Goal: Information Seeking & Learning: Find specific fact

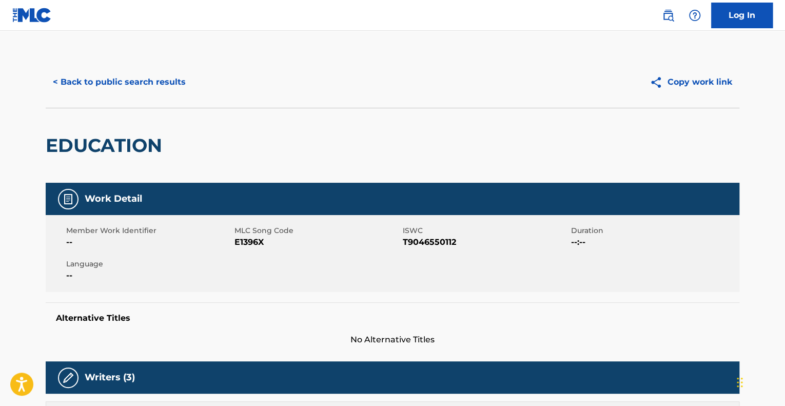
click at [160, 80] on button "< Back to public search results" at bounding box center [119, 82] width 147 height 26
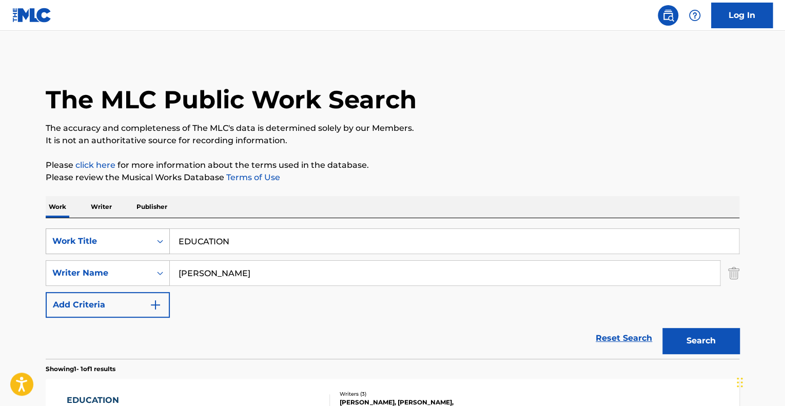
drag, startPoint x: 255, startPoint y: 245, endPoint x: 165, endPoint y: 238, distance: 89.6
click at [165, 238] on div "SearchWithCriteria74fa9f6b-87f2-4be0-bbee-7106758ee862 Work Title EDUCATION" at bounding box center [393, 241] width 694 height 26
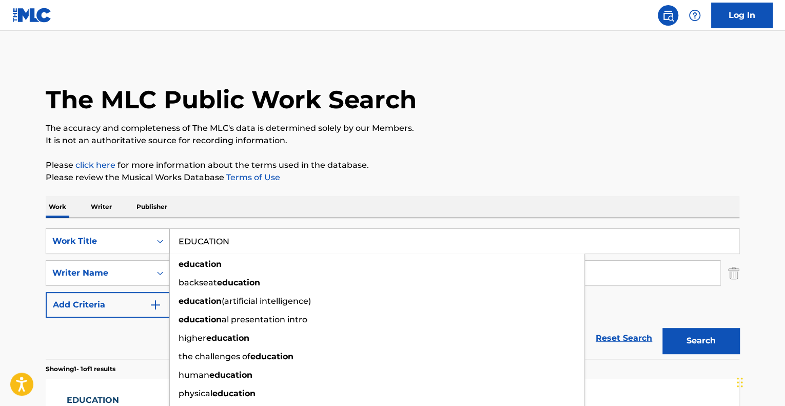
paste input "DREAM"
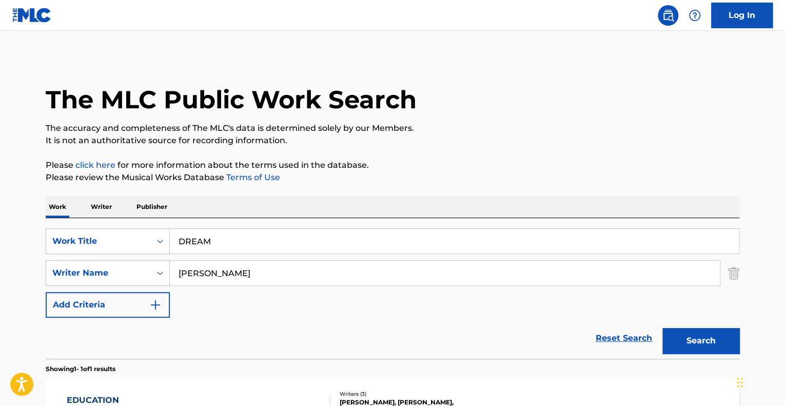
click at [561, 163] on p "Please click here for more information about the terms used in the database." at bounding box center [393, 165] width 694 height 12
click at [702, 337] on button "Search" at bounding box center [701, 341] width 77 height 26
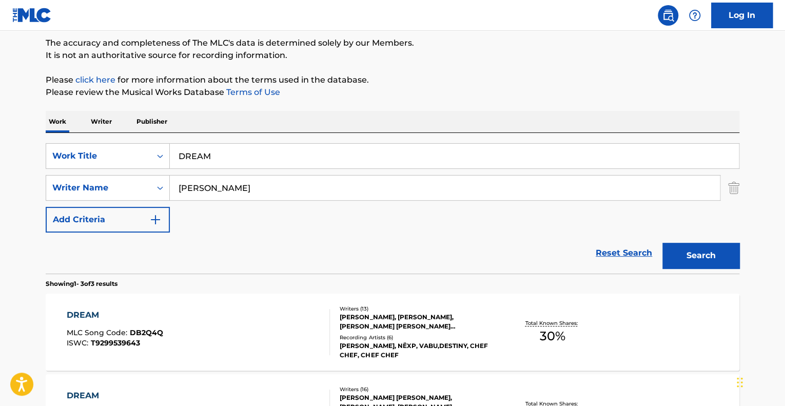
scroll to position [64, 0]
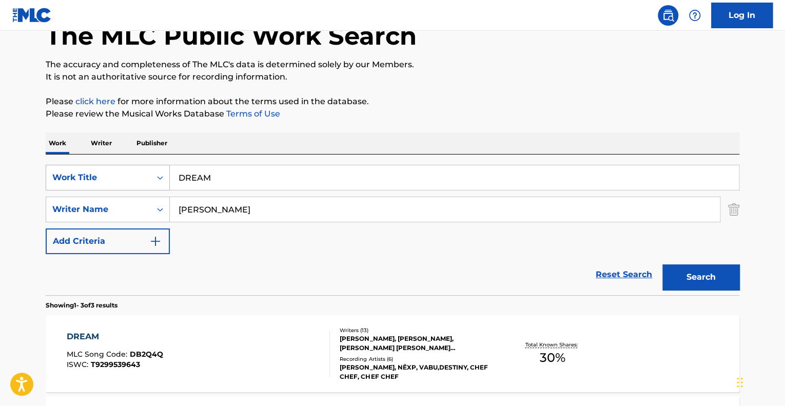
drag, startPoint x: 229, startPoint y: 182, endPoint x: 99, endPoint y: 175, distance: 130.6
click at [99, 175] on div "SearchWithCriteria74fa9f6b-87f2-4be0-bbee-7106758ee862 Work Title DREAM" at bounding box center [393, 178] width 694 height 26
paste input "IN'"
click at [663, 264] on button "Search" at bounding box center [701, 277] width 77 height 26
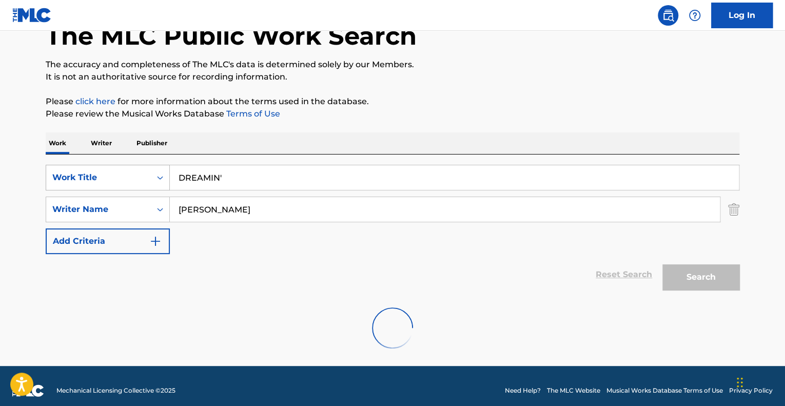
scroll to position [39, 0]
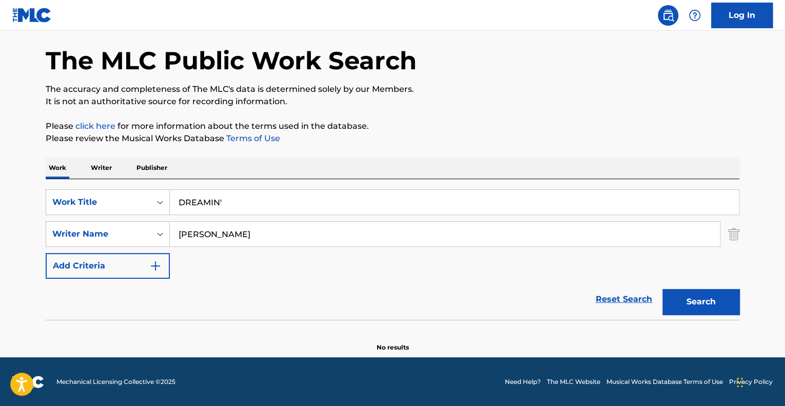
click at [223, 205] on input "DREAMIN'" at bounding box center [454, 202] width 569 height 25
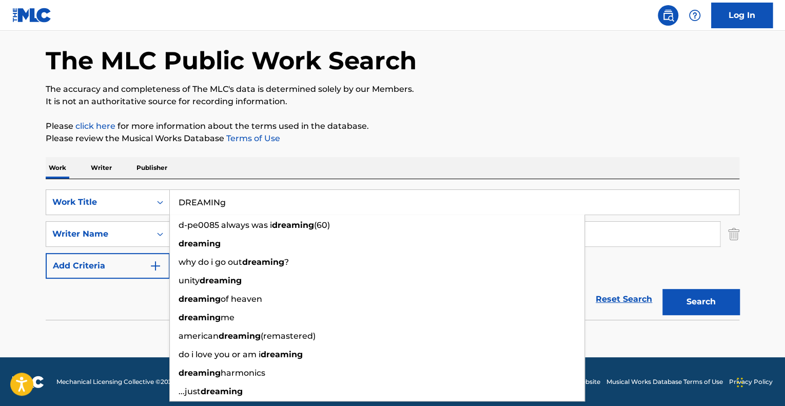
type input "DREAMINg"
click at [406, 133] on p "Please review the Musical Works Database Terms of Use" at bounding box center [393, 138] width 694 height 12
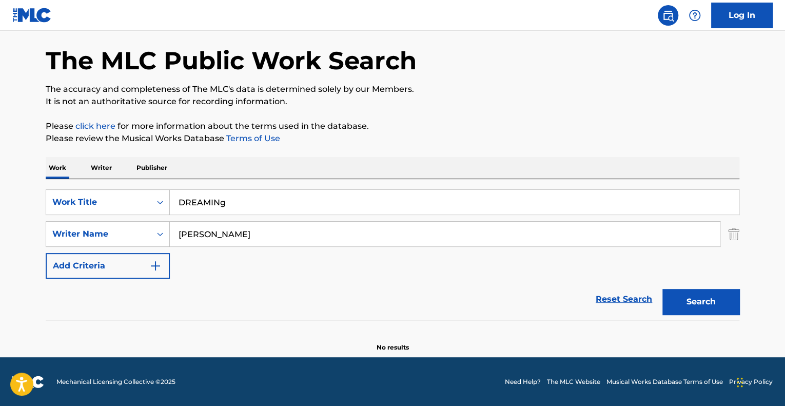
click at [683, 304] on button "Search" at bounding box center [701, 302] width 77 height 26
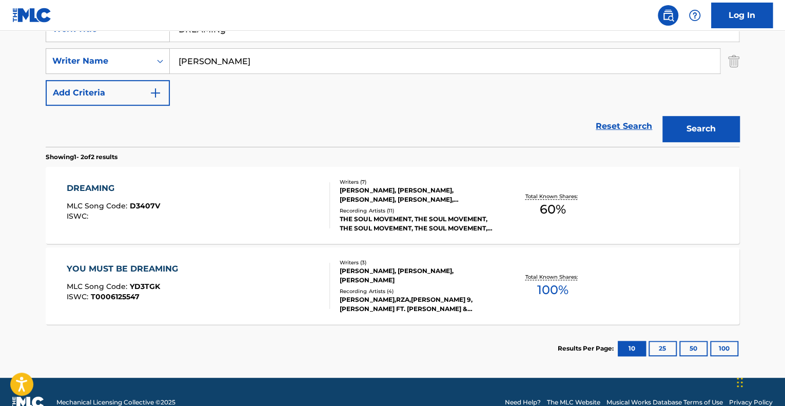
scroll to position [212, 0]
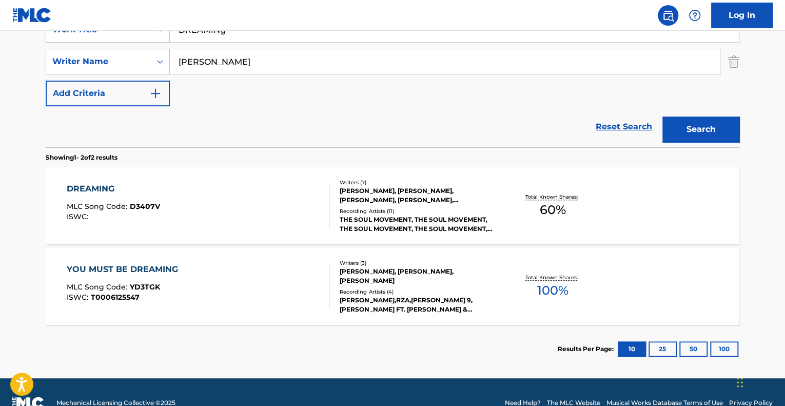
click at [223, 213] on div "DREAMING MLC Song Code : D3407V ISWC :" at bounding box center [199, 206] width 264 height 46
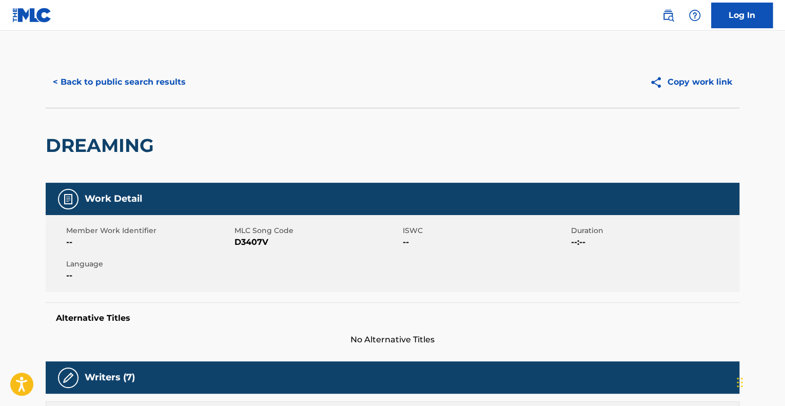
click at [122, 84] on button "< Back to public search results" at bounding box center [119, 82] width 147 height 26
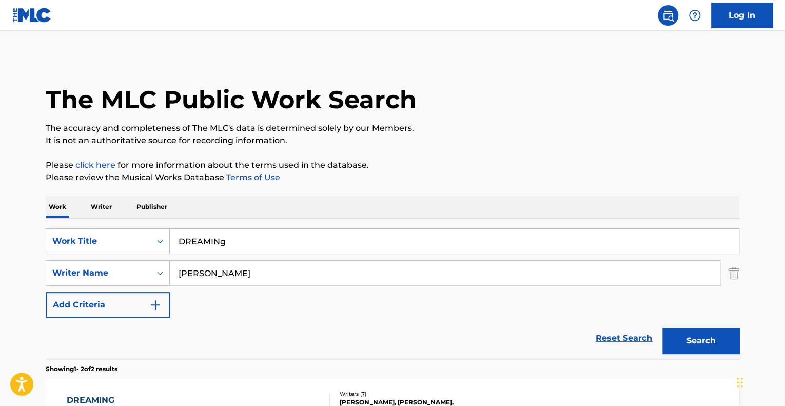
scroll to position [174, 0]
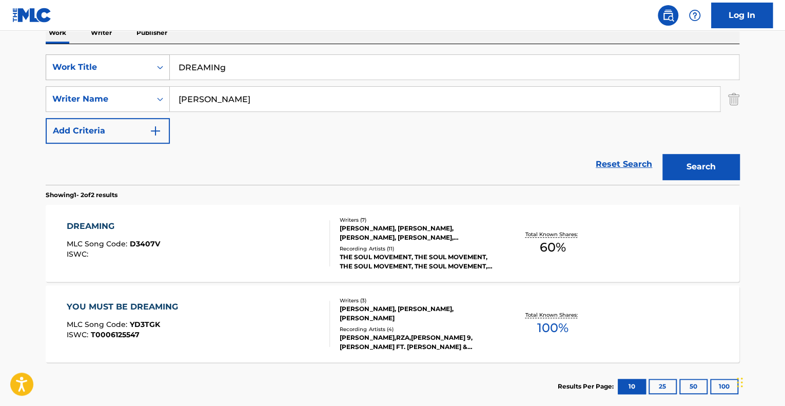
drag, startPoint x: 241, startPoint y: 67, endPoint x: 91, endPoint y: 64, distance: 149.4
click at [91, 64] on div "SearchWithCriteria74fa9f6b-87f2-4be0-bbee-7106758ee862 Work Title DREAMINg" at bounding box center [393, 67] width 694 height 26
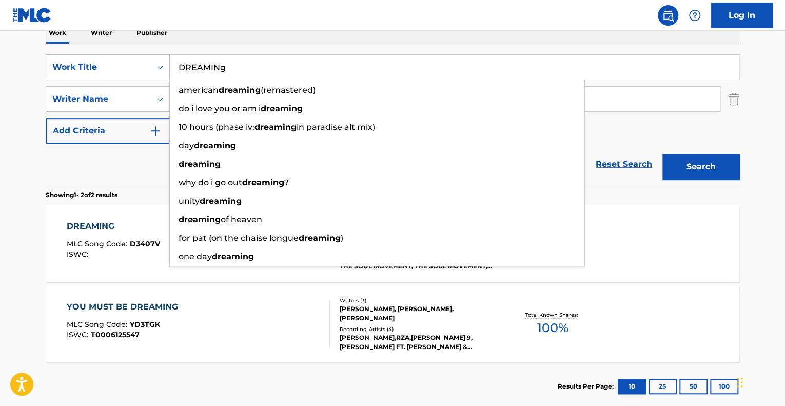
paste input "EAST/LEFT"
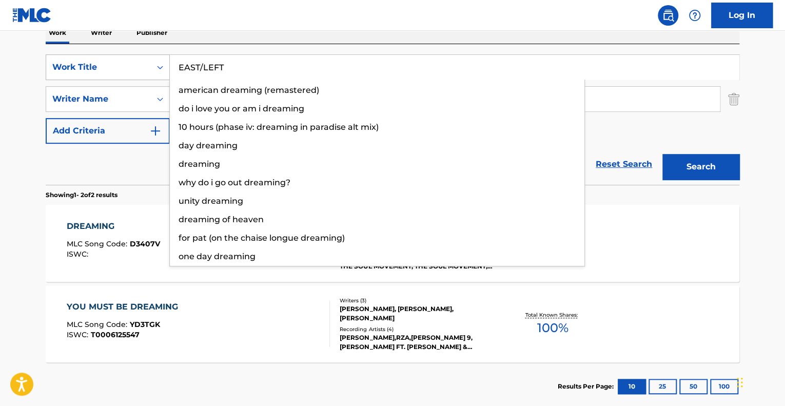
type input "EAST/LEFT"
click at [663, 154] on button "Search" at bounding box center [701, 167] width 77 height 26
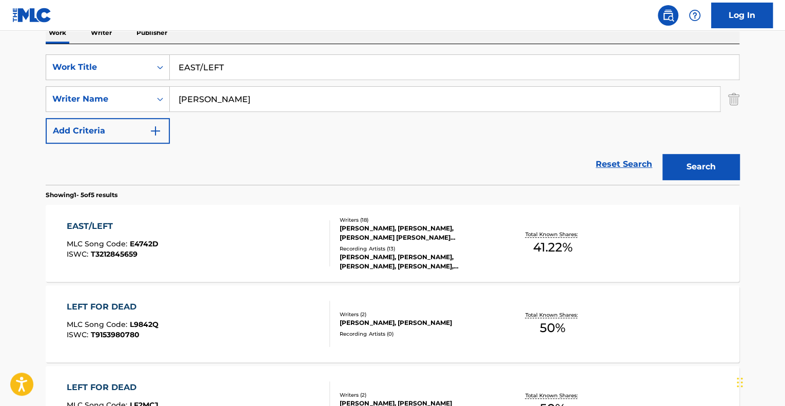
click at [182, 255] on div "EAST/LEFT MLC Song Code : E4742D ISWC : T3212845659" at bounding box center [199, 243] width 264 height 46
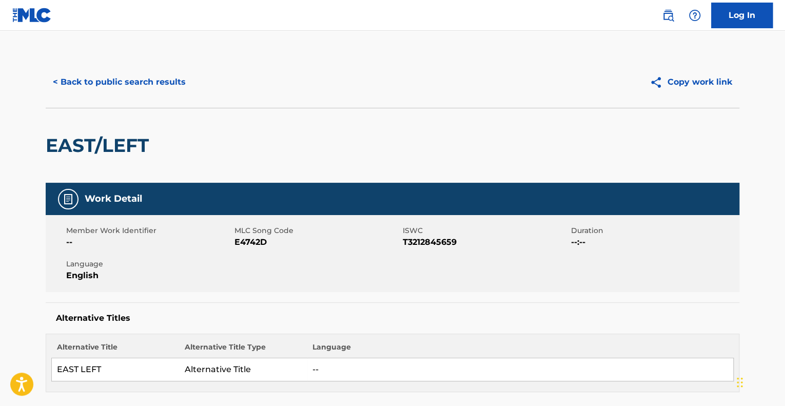
click at [176, 81] on button "< Back to public search results" at bounding box center [119, 82] width 147 height 26
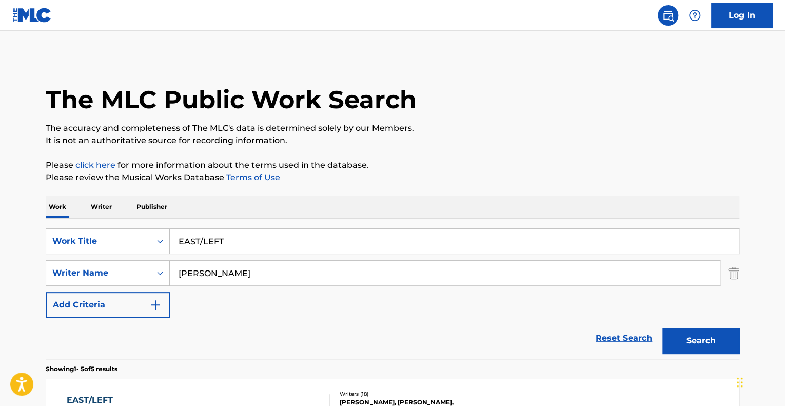
scroll to position [174, 0]
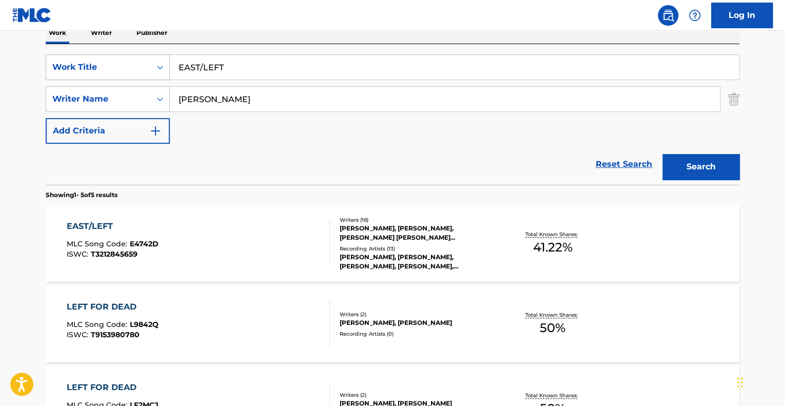
drag, startPoint x: 251, startPoint y: 61, endPoint x: 115, endPoint y: 74, distance: 136.7
click at [115, 74] on div "SearchWithCriteria74fa9f6b-87f2-4be0-bbee-7106758ee862 Work Title EAST/LEFT" at bounding box center [393, 67] width 694 height 26
paste input "LECTRIC FLOWERS ([PERSON_NAME] REMIX)"
type input "ELECTRIC FLOWERS ([PERSON_NAME] REMIX)"
click at [663, 154] on button "Search" at bounding box center [701, 167] width 77 height 26
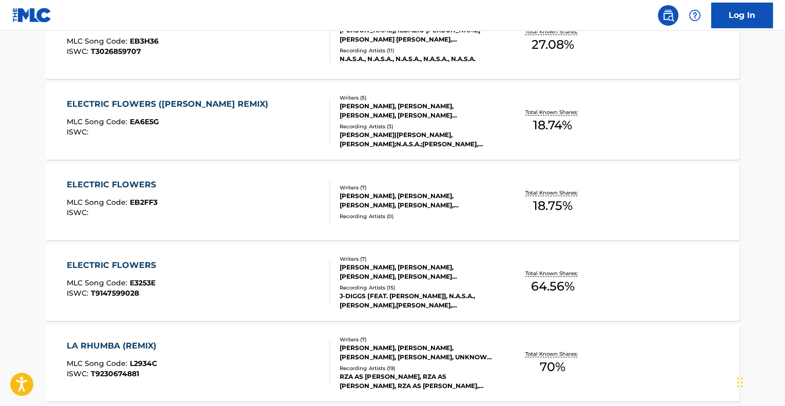
scroll to position [352, 0]
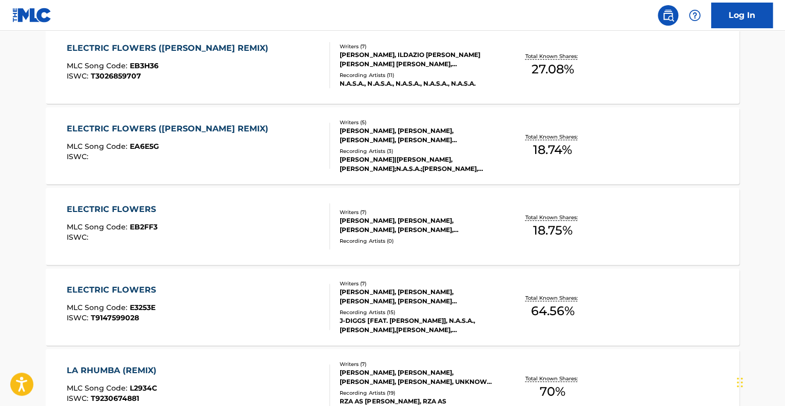
click at [290, 76] on div "ELECTRIC FLOWERS ([PERSON_NAME] REMIX) MLC Song Code : EB3H36 ISWC : T3026859707" at bounding box center [199, 65] width 264 height 46
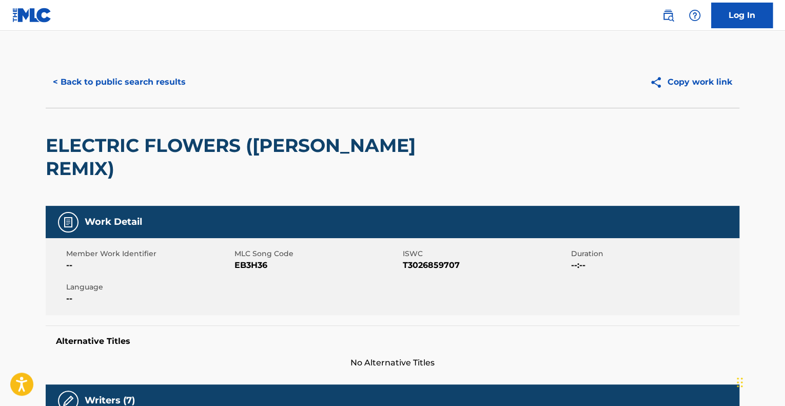
click at [140, 90] on button "< Back to public search results" at bounding box center [119, 82] width 147 height 26
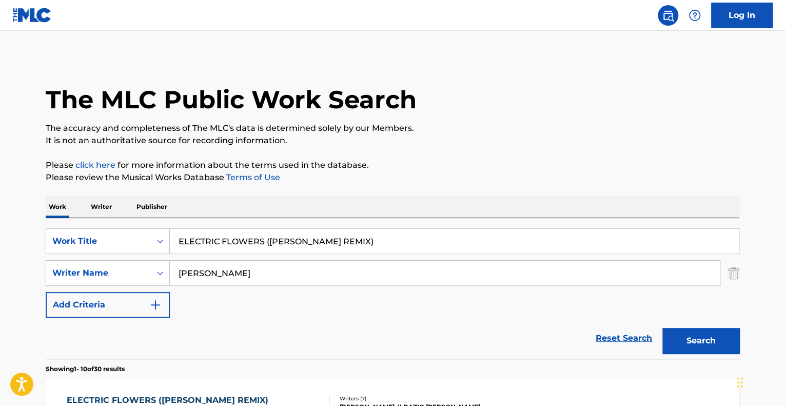
scroll to position [411, 0]
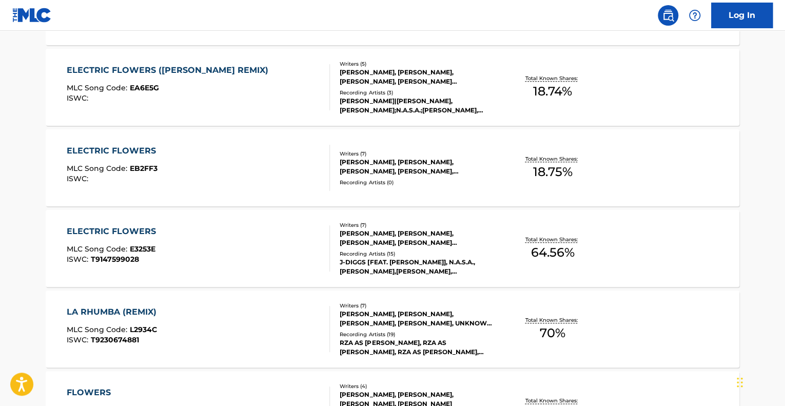
click at [181, 176] on div "ELECTRIC FLOWERS MLC Song Code : EB2FF3 ISWC :" at bounding box center [199, 168] width 264 height 46
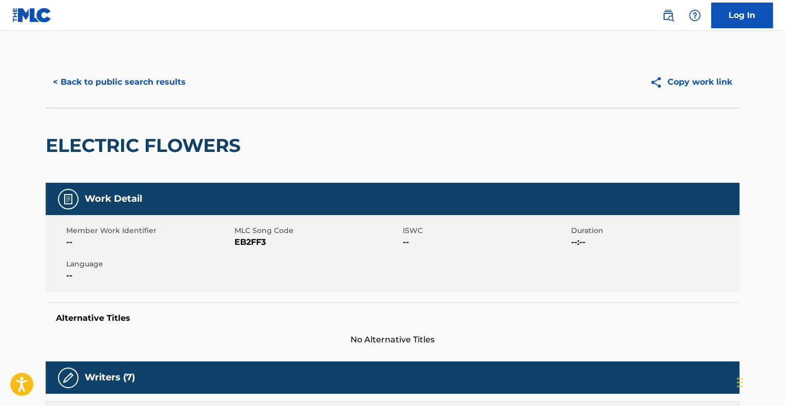
click at [136, 81] on button "< Back to public search results" at bounding box center [119, 82] width 147 height 26
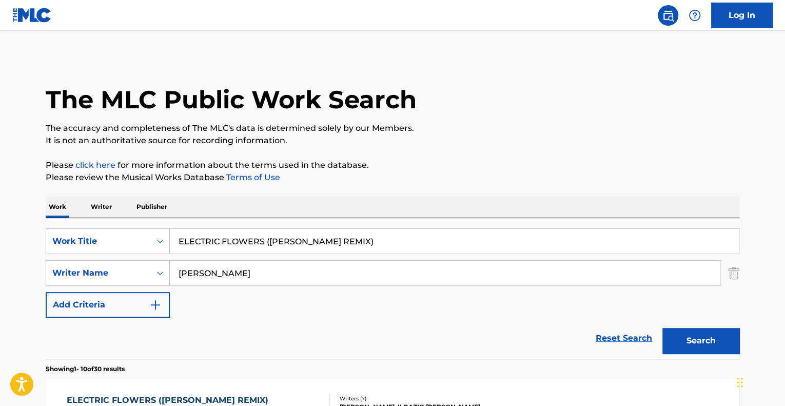
scroll to position [469, 0]
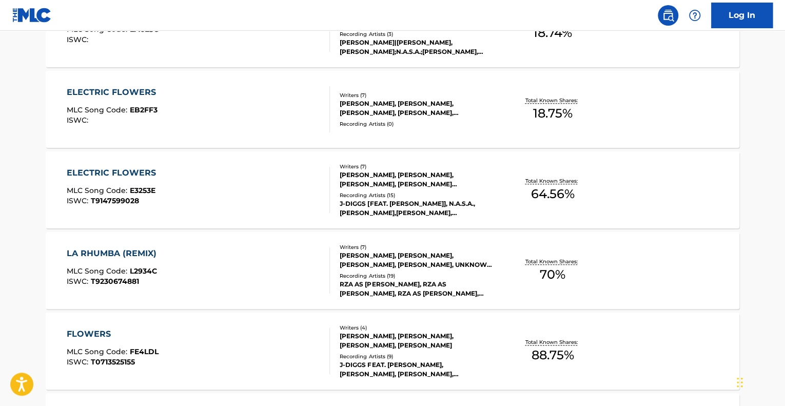
click at [140, 92] on div "ELECTRIC FLOWERS" at bounding box center [114, 92] width 94 height 12
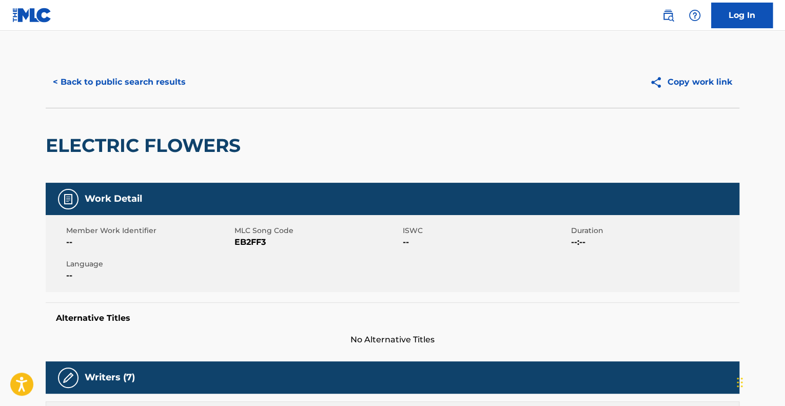
click at [140, 88] on button "< Back to public search results" at bounding box center [119, 82] width 147 height 26
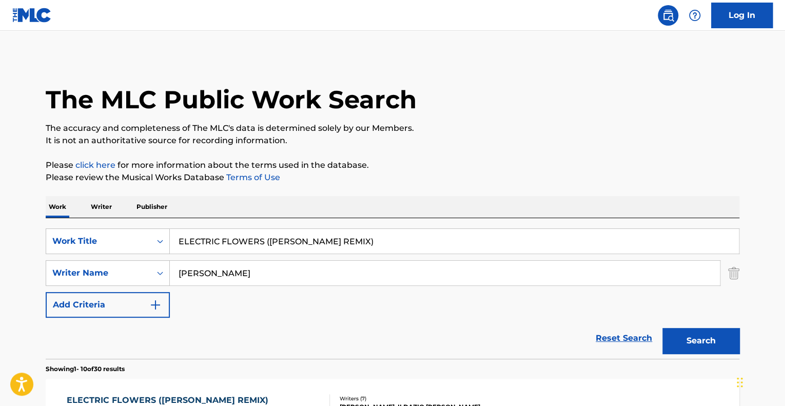
scroll to position [528, 0]
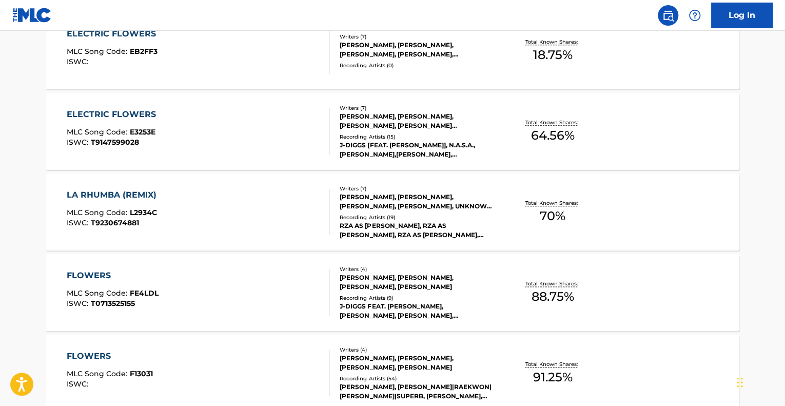
click at [162, 154] on div "ELECTRIC FLOWERS MLC Song Code : E3253E ISWC : T9147599028" at bounding box center [199, 131] width 264 height 46
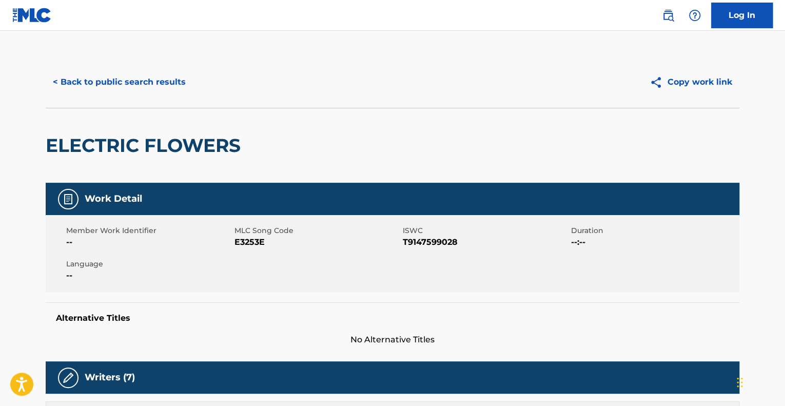
click at [147, 84] on button "< Back to public search results" at bounding box center [119, 82] width 147 height 26
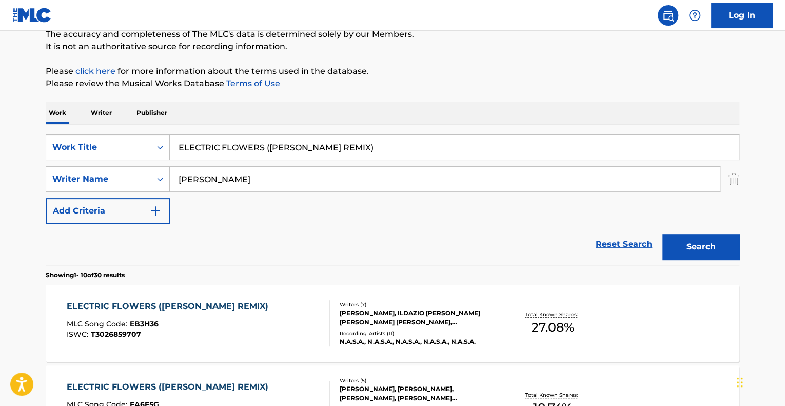
scroll to position [93, 0]
drag, startPoint x: 365, startPoint y: 160, endPoint x: 181, endPoint y: 162, distance: 184.3
click at [181, 162] on div "SearchWithCriteria74fa9f6b-87f2-4be0-bbee-7106758ee862 Work Title ELECTRIC FLOW…" at bounding box center [393, 179] width 694 height 89
paste input "ND OF AFRO"
type input "end of afro"
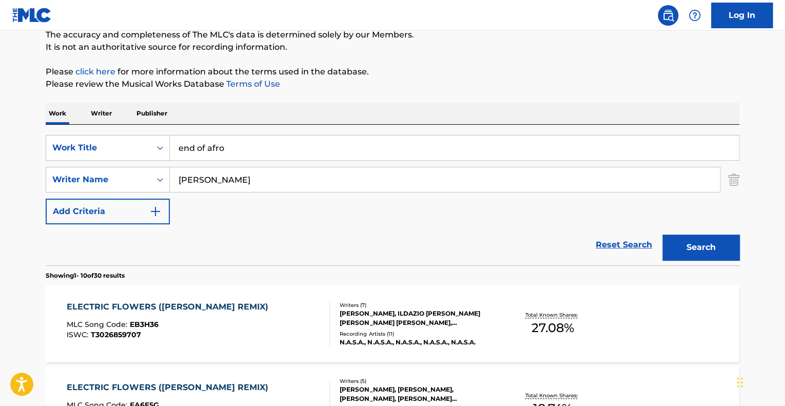
click at [683, 240] on button "Search" at bounding box center [701, 248] width 77 height 26
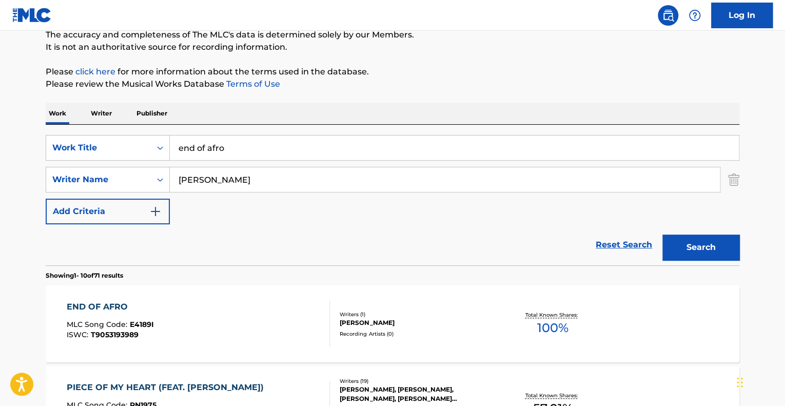
click at [203, 329] on div "END OF AFRO MLC Song Code : E4189I ISWC : T9053193989" at bounding box center [199, 324] width 264 height 46
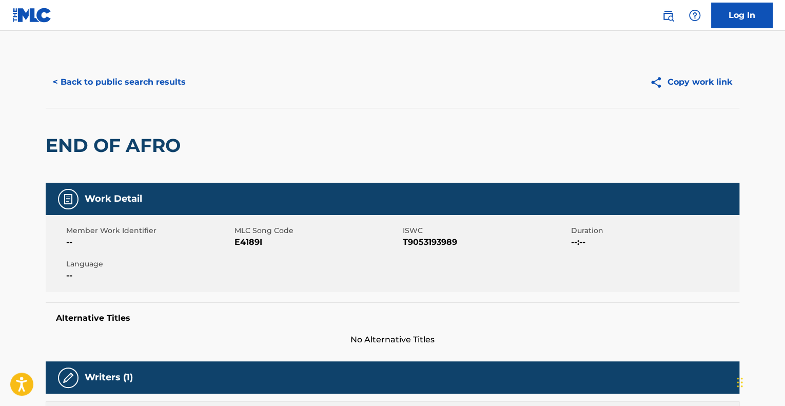
click at [166, 92] on button "< Back to public search results" at bounding box center [119, 82] width 147 height 26
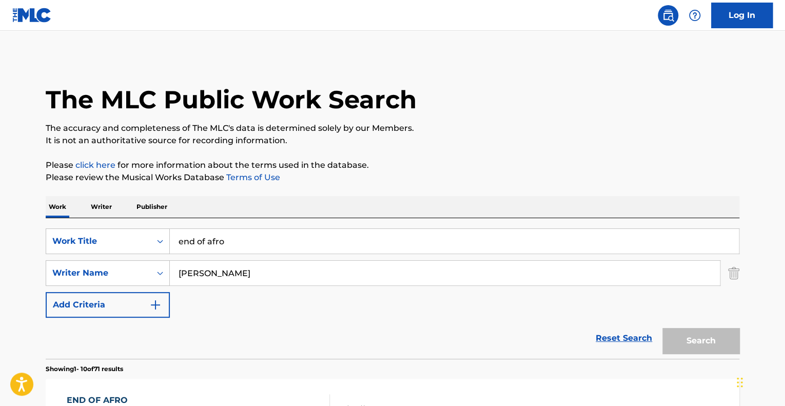
scroll to position [93, 0]
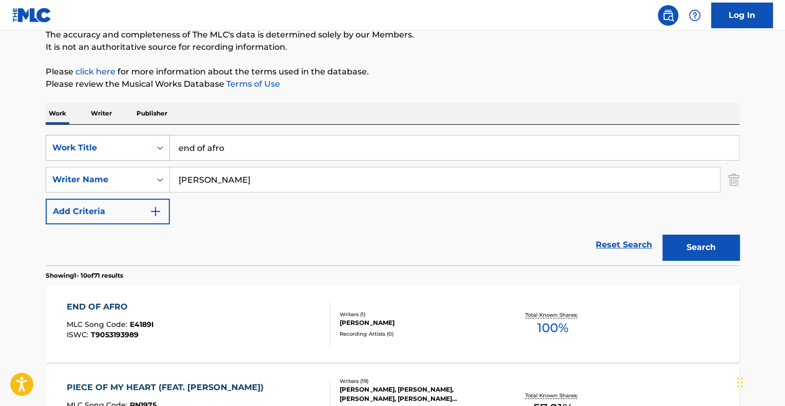
drag, startPoint x: 142, startPoint y: 151, endPoint x: 99, endPoint y: 156, distance: 43.9
click at [99, 156] on div "SearchWithCriteria74fa9f6b-87f2-4be0-bbee-7106758ee862 Work Title end of afro" at bounding box center [393, 148] width 694 height 26
paste input "ETHNIC"
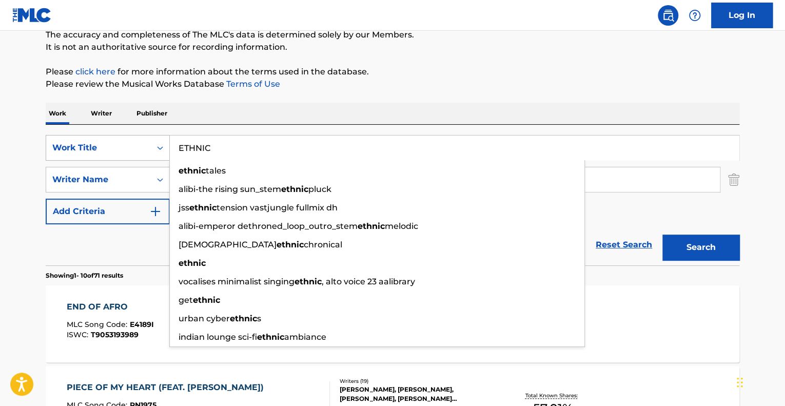
type input "ETHNIC"
click at [663, 235] on button "Search" at bounding box center [701, 248] width 77 height 26
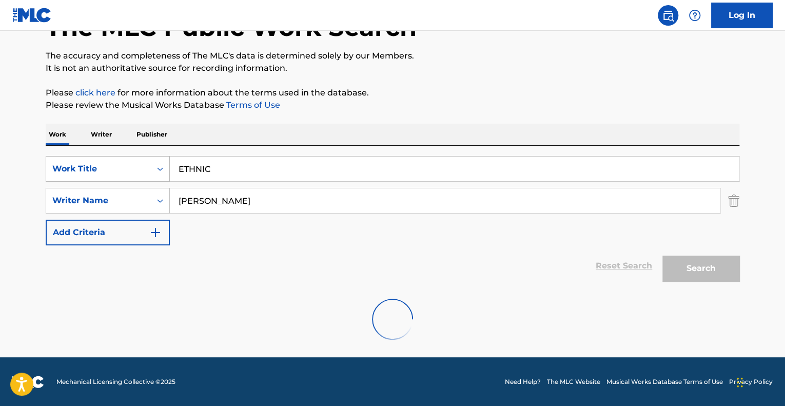
scroll to position [39, 0]
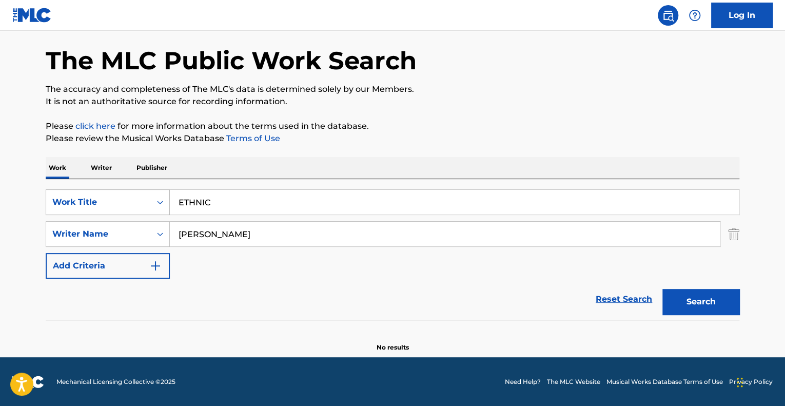
click at [99, 157] on p "Writer" at bounding box center [101, 168] width 27 height 22
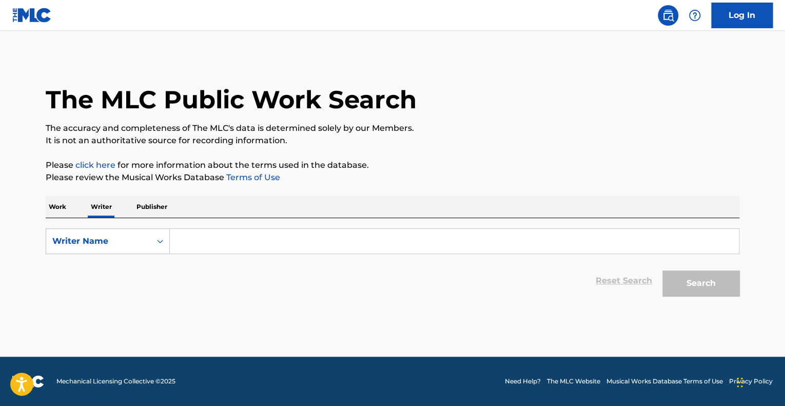
click at [194, 148] on div "The MLC Public Work Search The accuracy and completeness of The MLC's data is d…" at bounding box center [392, 178] width 719 height 245
